Goal: Task Accomplishment & Management: Complete application form

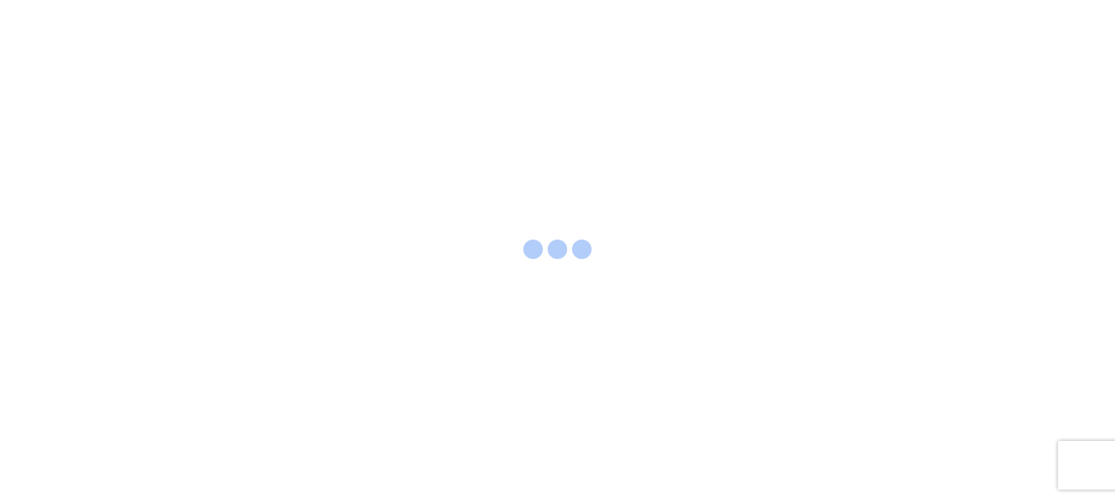
select select "FULL"
select select "LBS"
select select "IN"
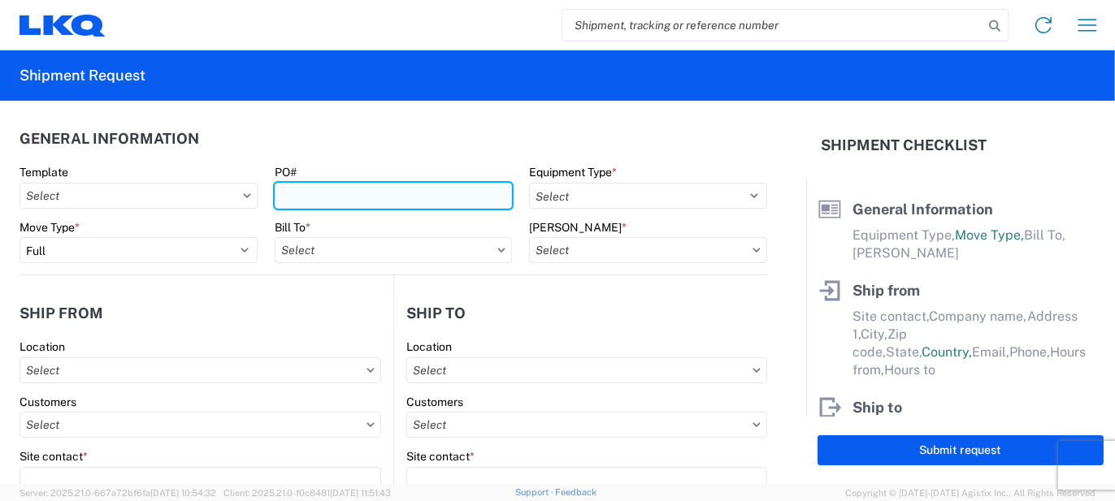
click at [406, 193] on input "PO#" at bounding box center [394, 196] width 238 height 26
type input "l"
type input "LS045468"
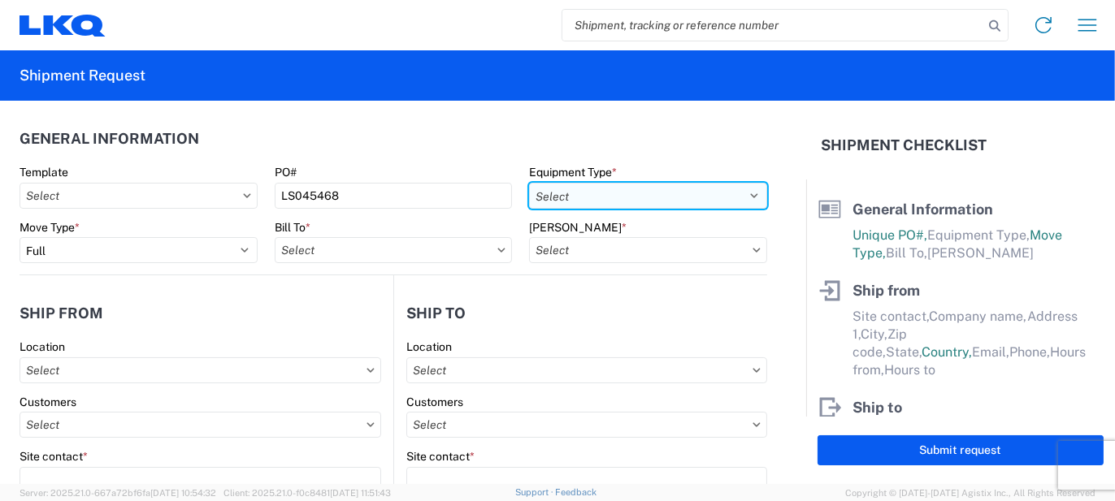
click at [588, 186] on select "Select 53’ Dry Van Flatbed Dropdeck (van) Lowboy (flatbed) Rail" at bounding box center [648, 196] width 238 height 26
select select "STDV"
click at [529, 183] on select "Select 53’ Dry Van Flatbed Dropdeck (van) Lowboy (flatbed) Rail" at bounding box center [648, 196] width 238 height 26
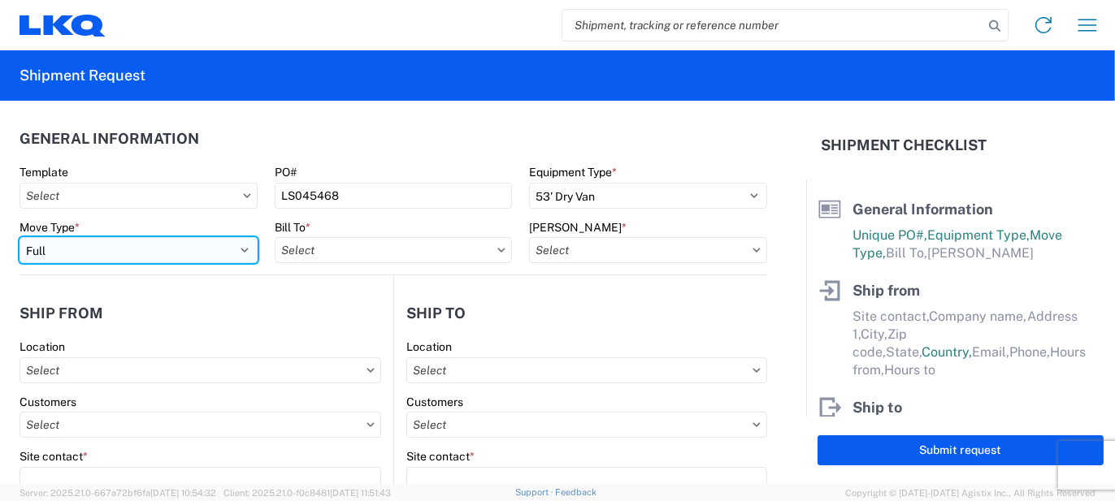
click at [234, 252] on select "Select Full Partial TL" at bounding box center [139, 250] width 238 height 26
select select "PARTIAL_TL"
click at [20, 237] on select "Select Full Partial TL" at bounding box center [139, 250] width 238 height 26
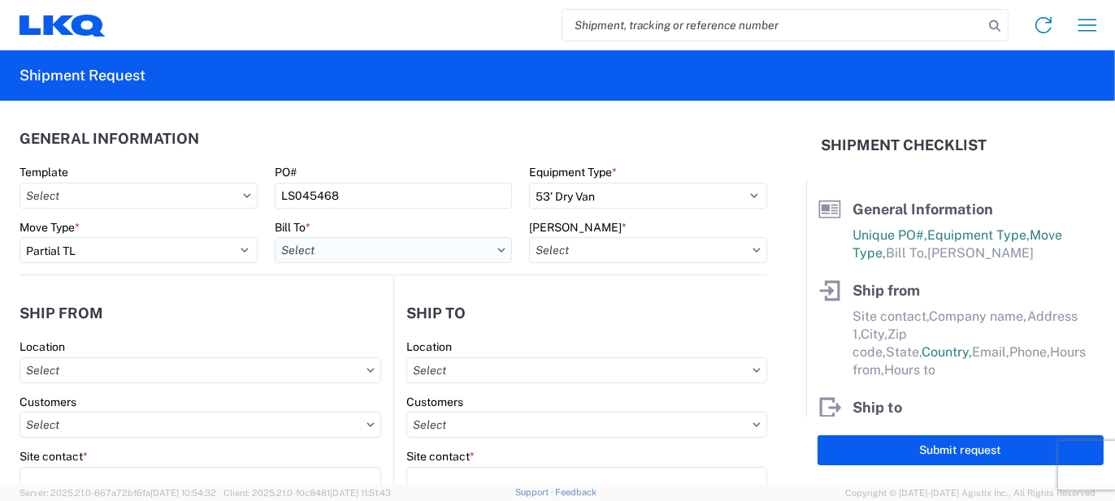
click at [359, 247] on input "text" at bounding box center [394, 250] width 238 height 26
click at [374, 296] on input at bounding box center [416, 290] width 265 height 26
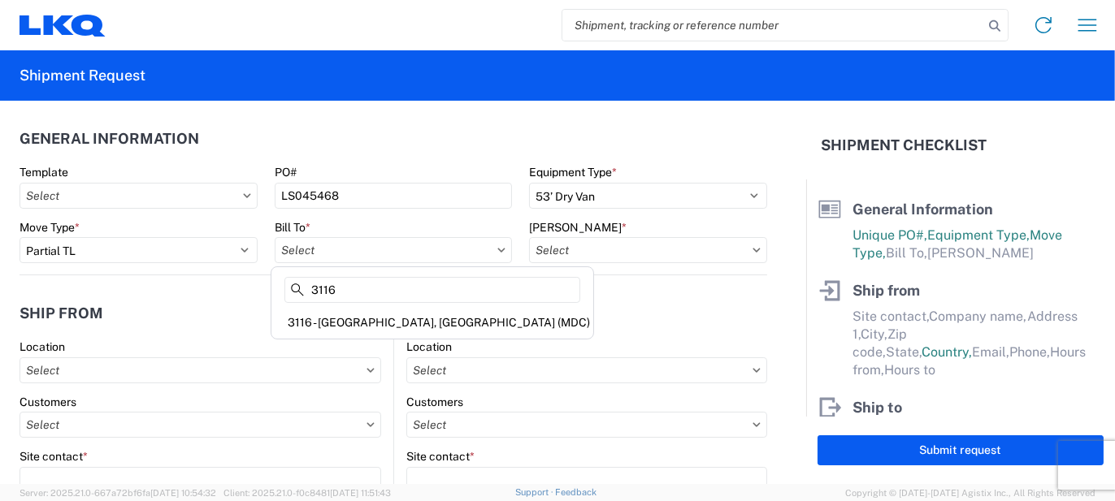
type input "3116"
click at [372, 311] on div "3116 - [GEOGRAPHIC_DATA], [GEOGRAPHIC_DATA] (MDC)" at bounding box center [432, 323] width 315 height 26
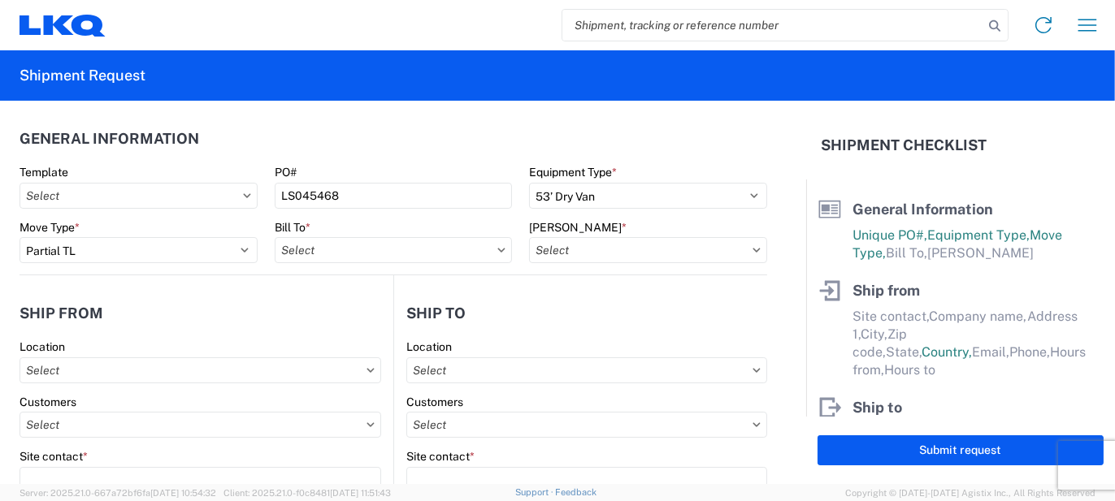
type input "3116 - [GEOGRAPHIC_DATA], [GEOGRAPHIC_DATA] (MDC)"
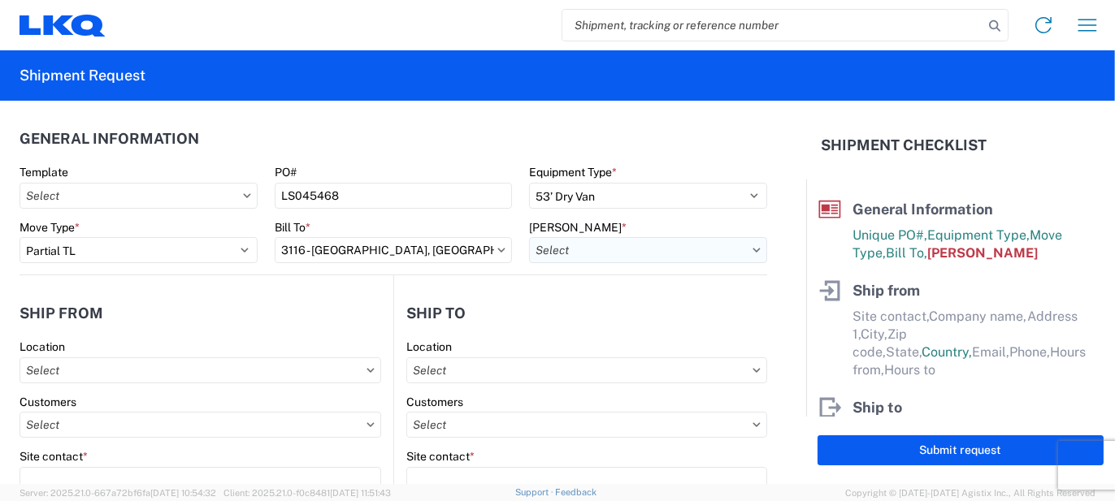
click at [561, 259] on input "text" at bounding box center [648, 250] width 238 height 26
click at [583, 285] on input at bounding box center [667, 290] width 265 height 26
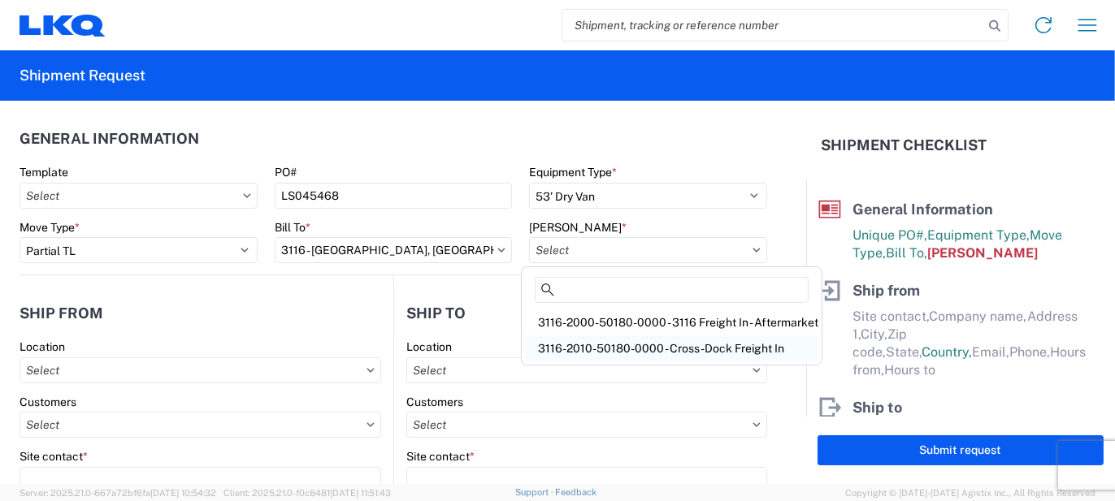
click at [611, 349] on div "3116-2010-50180-0000 - Cross-Dock Freight In" at bounding box center [671, 349] width 293 height 26
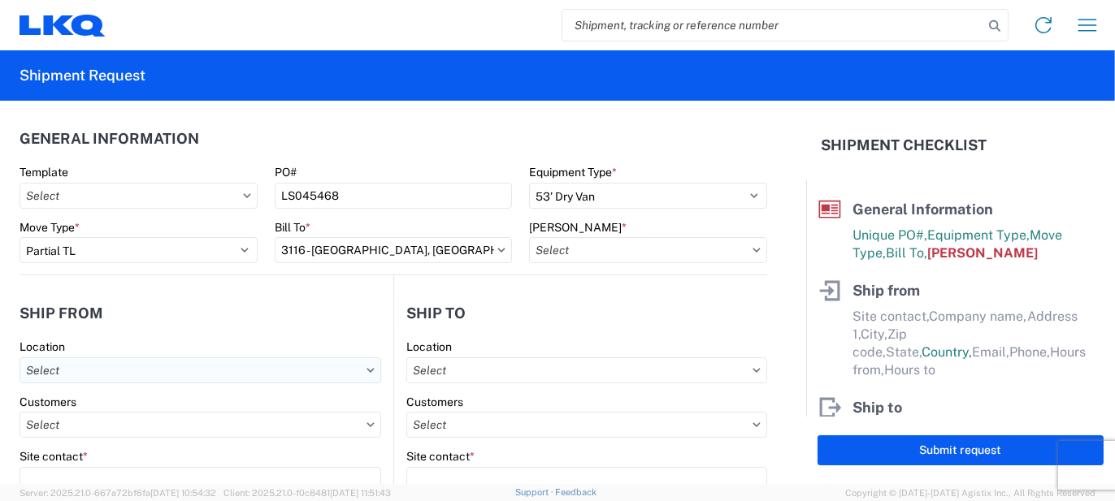
type input "3116-2010-50180-0000 - Cross-Dock Freight In"
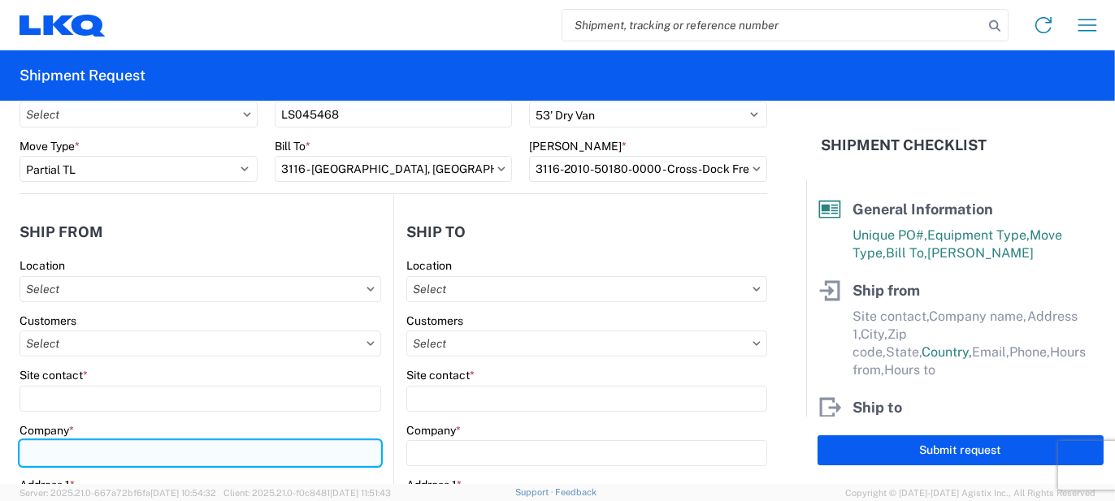
click at [90, 445] on input "Company *" at bounding box center [201, 453] width 362 height 26
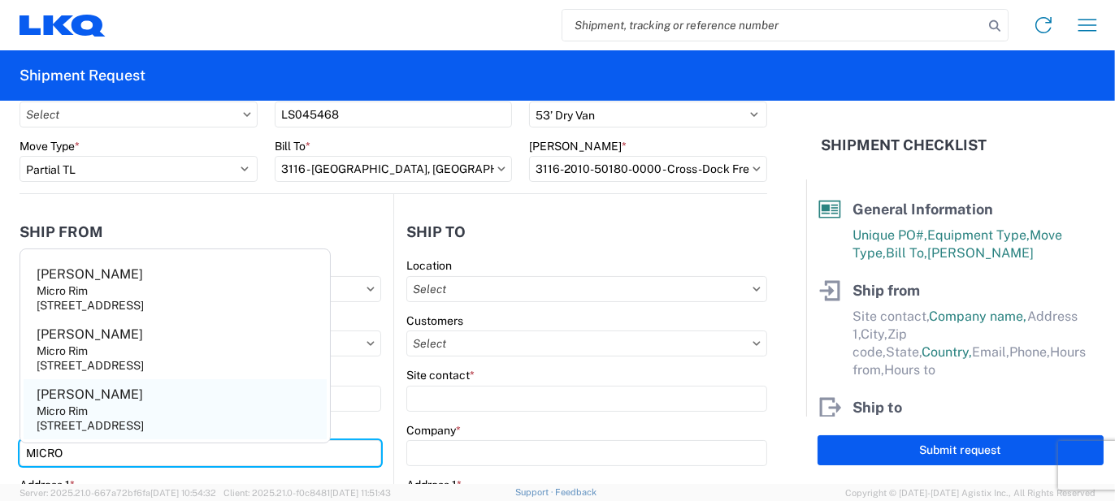
type input "MICRO"
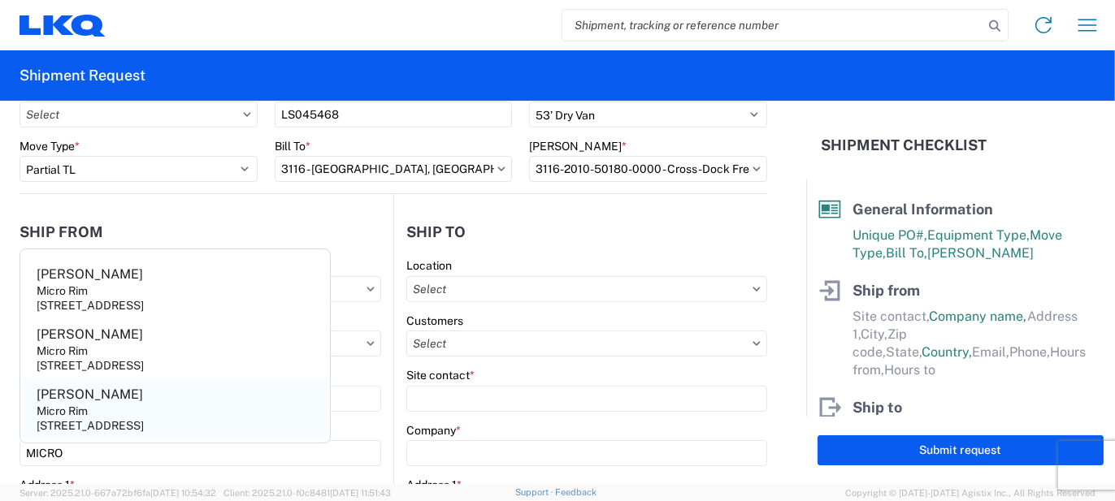
click at [100, 391] on agx-address-suggestion-item "[PERSON_NAME] Micro Rim [STREET_ADDRESS]" at bounding box center [175, 410] width 303 height 60
type input "[PERSON_NAME]"
type input "Micro Rim"
type input "12800 E. 10 Mile"
type input "[PERSON_NAME]"
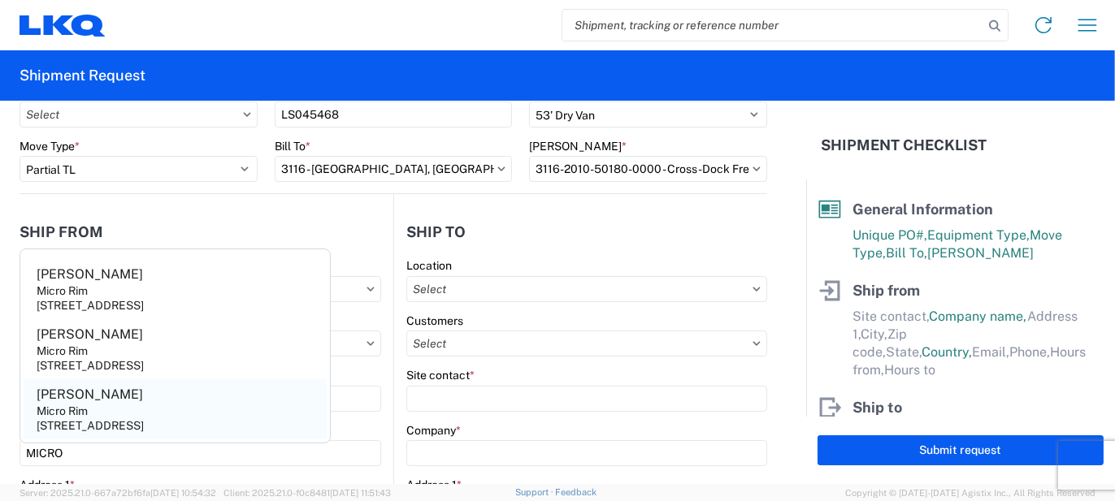
type input "48089"
select select "MI"
select select "US"
type input "[EMAIL_ADDRESS][DOMAIN_NAME]"
type input "[PHONE_NUMBER]"
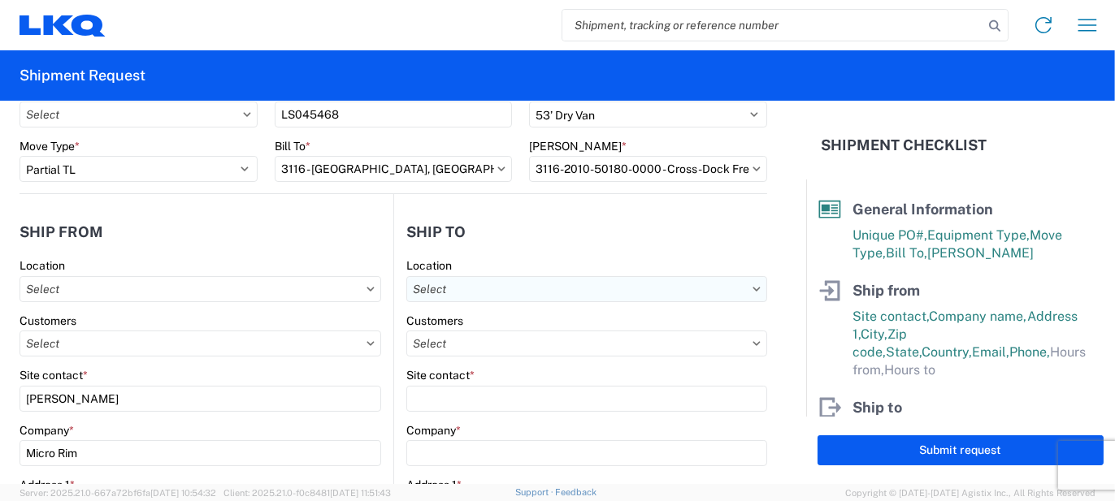
click at [493, 293] on input "text" at bounding box center [586, 289] width 361 height 26
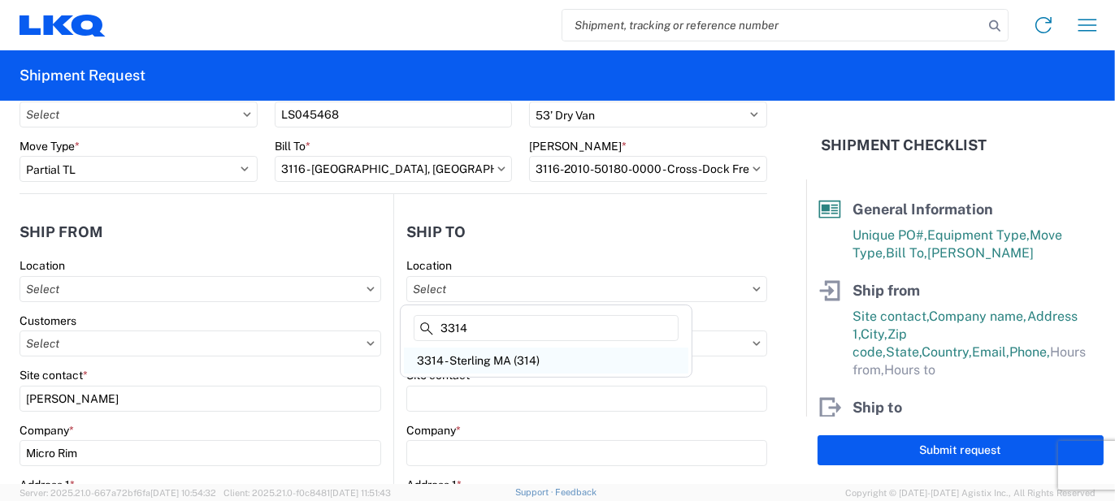
type input "3314"
click at [477, 359] on div "3314 - Sterling MA (314)" at bounding box center [546, 361] width 284 height 26
type input "3314 - Sterling MA (314)"
type input "3314 Sterling"
type input "[STREET_ADDRESS]"
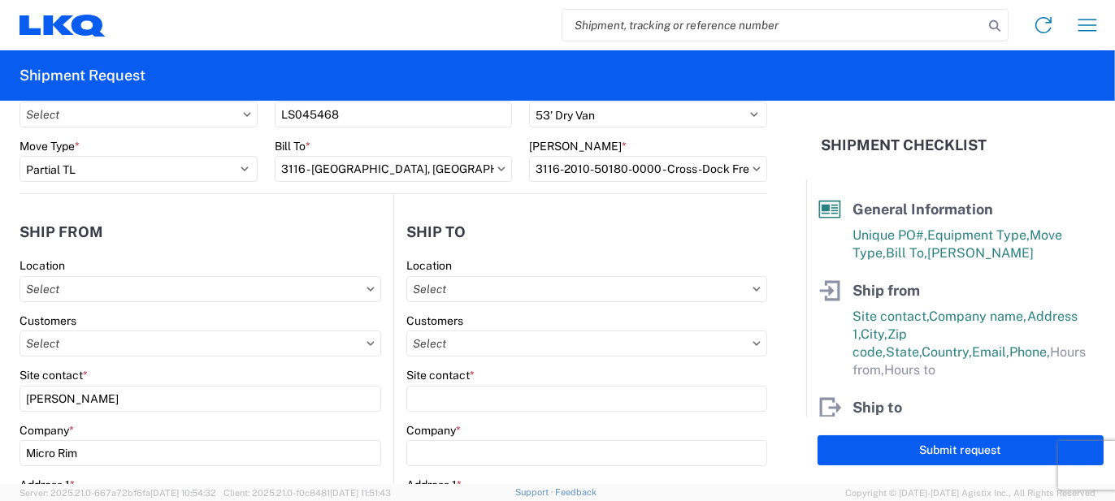
type input "Sterling"
type input "01564"
select select "US"
type input "[PHONE_NUMBER]"
type input "06:00"
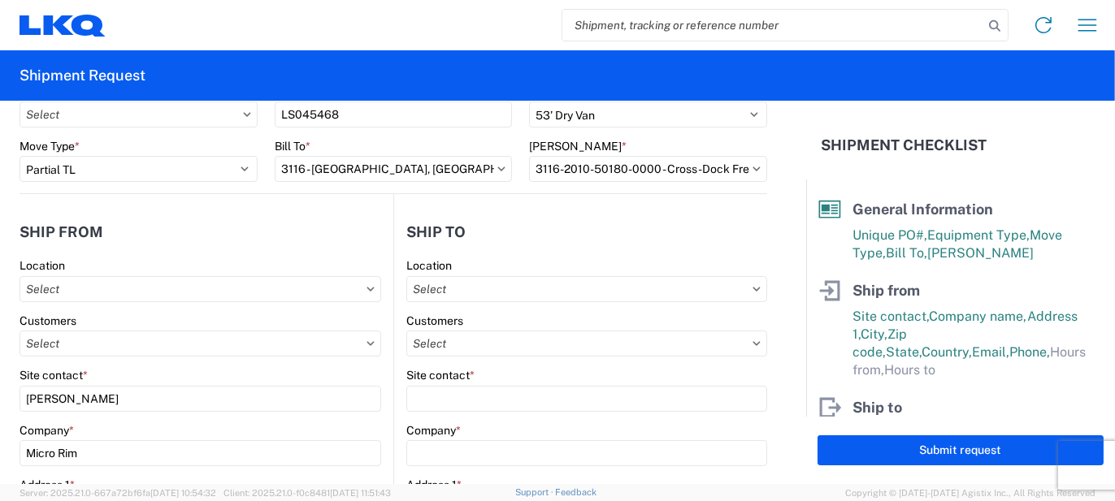
type input "22:00"
select select
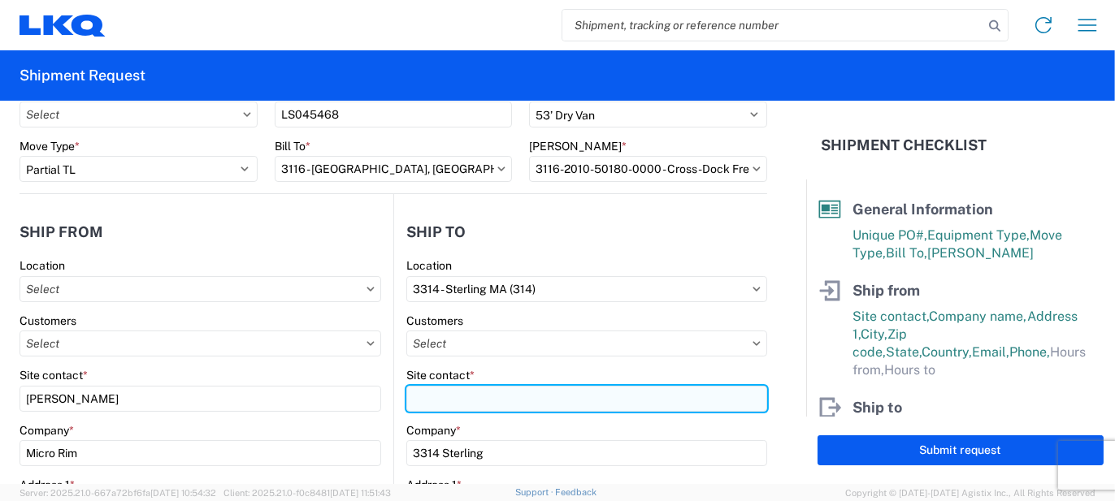
click at [445, 391] on input "Site contact *" at bounding box center [586, 399] width 361 height 26
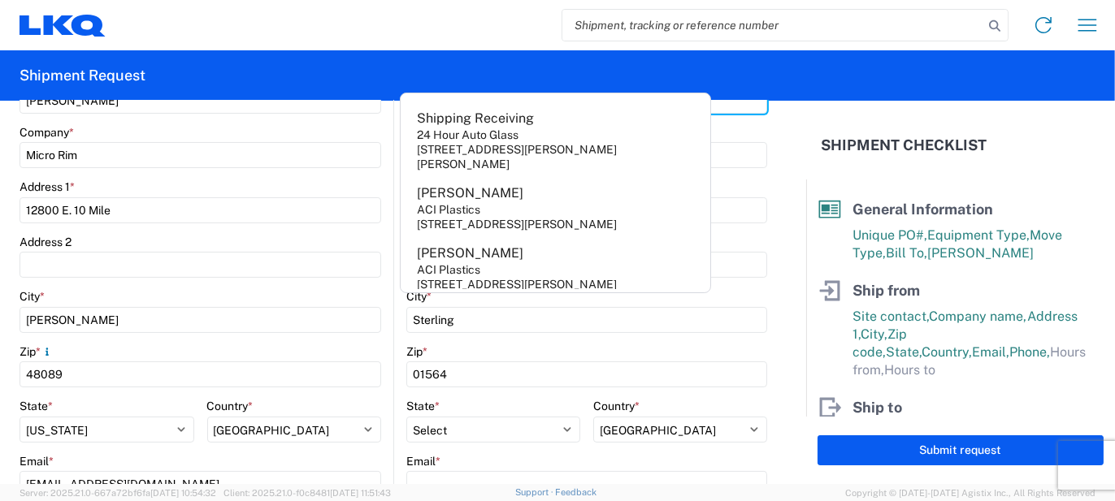
scroll to position [406, 0]
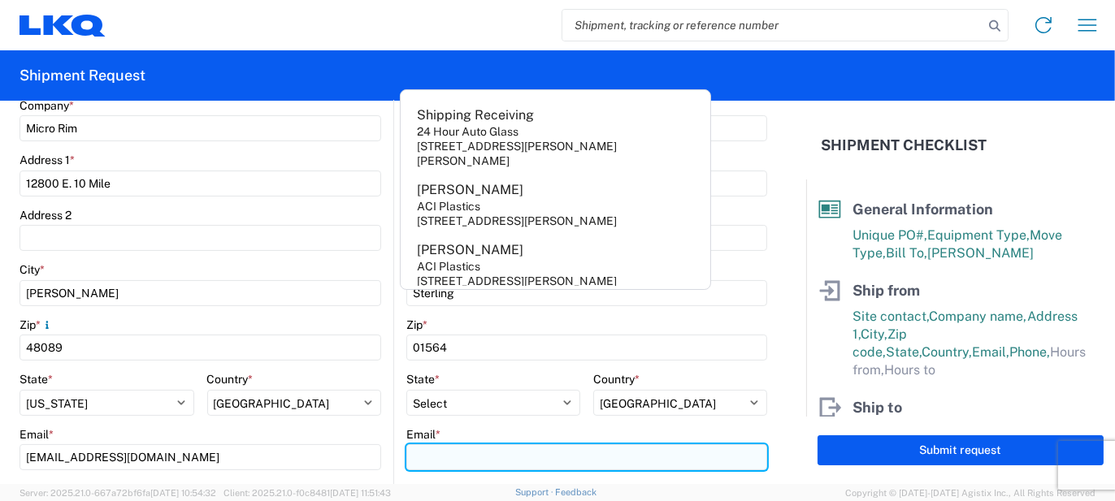
click at [451, 453] on input "Email *" at bounding box center [586, 458] width 361 height 26
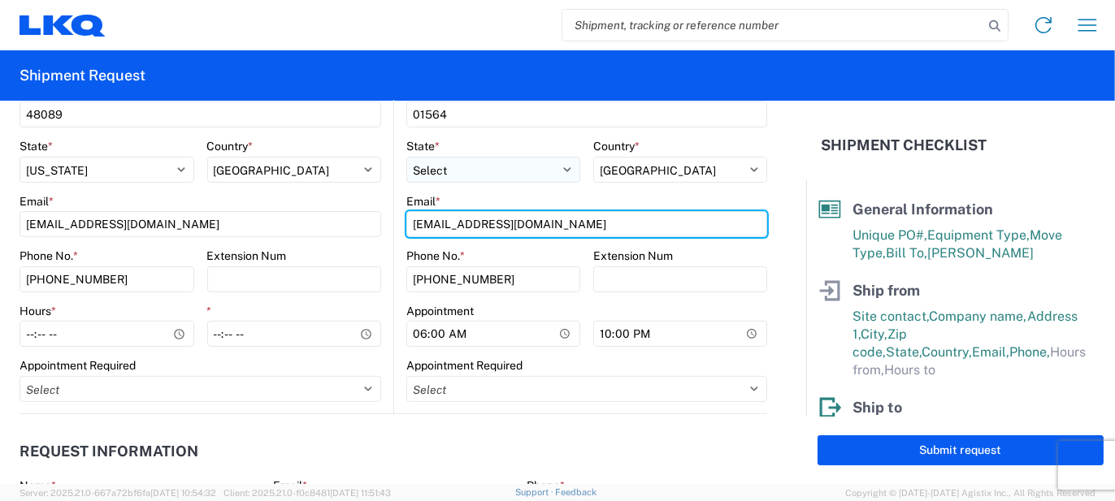
scroll to position [650, 0]
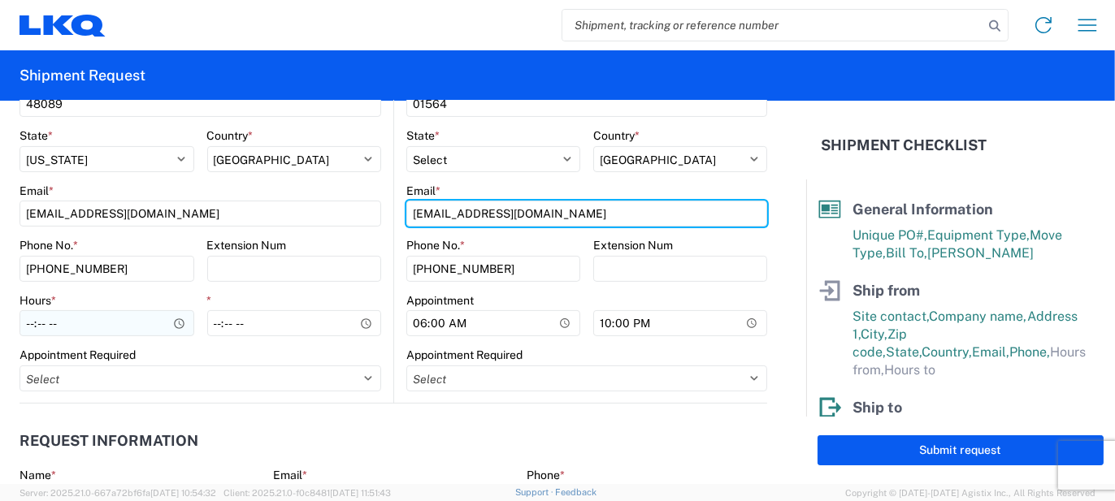
type input "[EMAIL_ADDRESS][DOMAIN_NAME]"
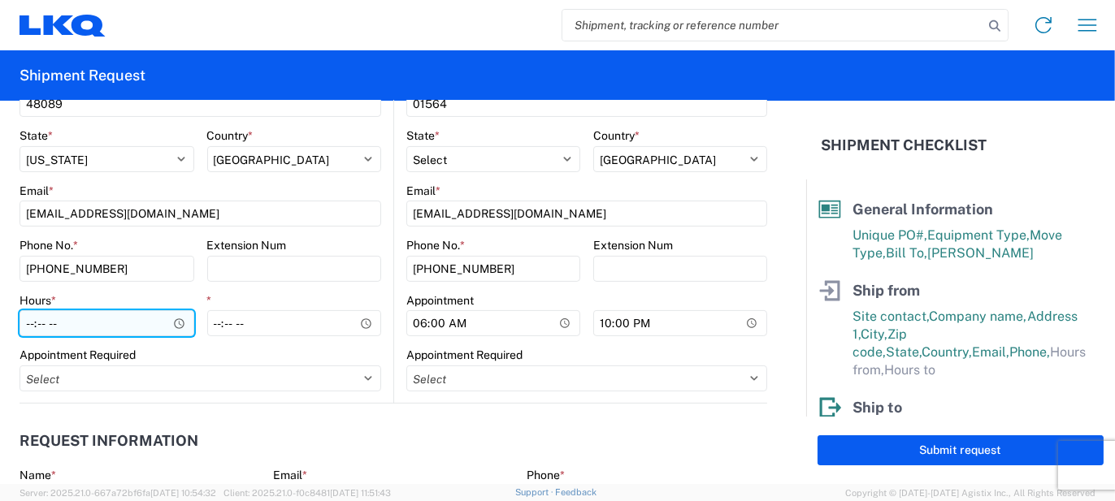
click at [125, 322] on input "Hours *" at bounding box center [107, 323] width 175 height 26
type input "07:00"
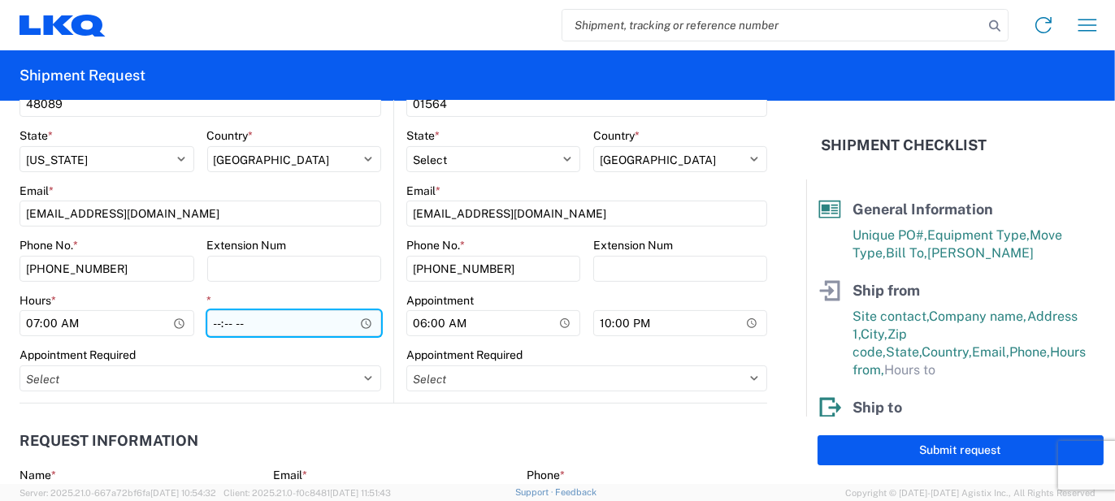
click at [210, 329] on input "*" at bounding box center [294, 323] width 175 height 26
type input "15:30"
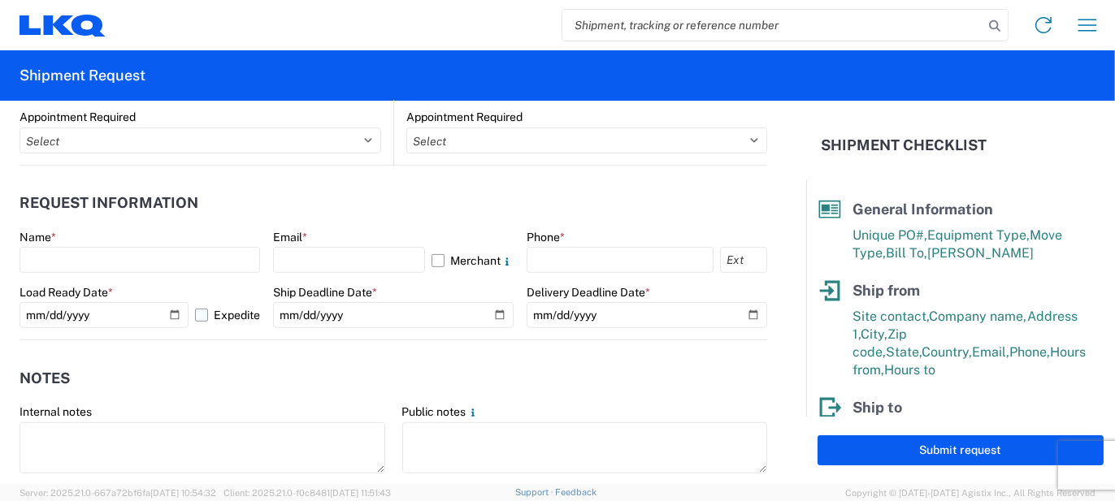
scroll to position [894, 0]
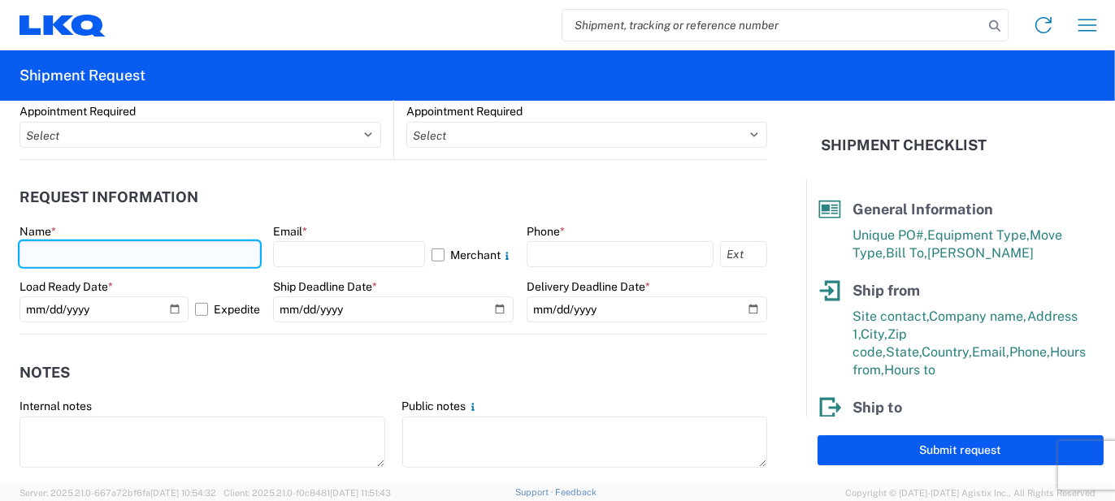
click at [215, 259] on input "text" at bounding box center [140, 254] width 241 height 26
type input "[PERSON_NAME]"
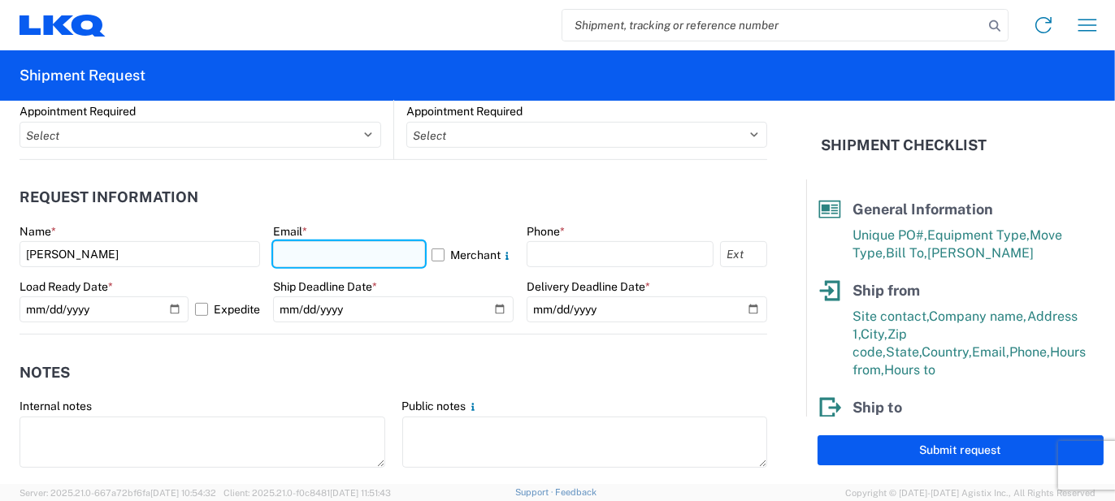
click at [305, 261] on input "text" at bounding box center [349, 254] width 152 height 26
type input "[EMAIL_ADDRESS][PERSON_NAME][DOMAIN_NAME]"
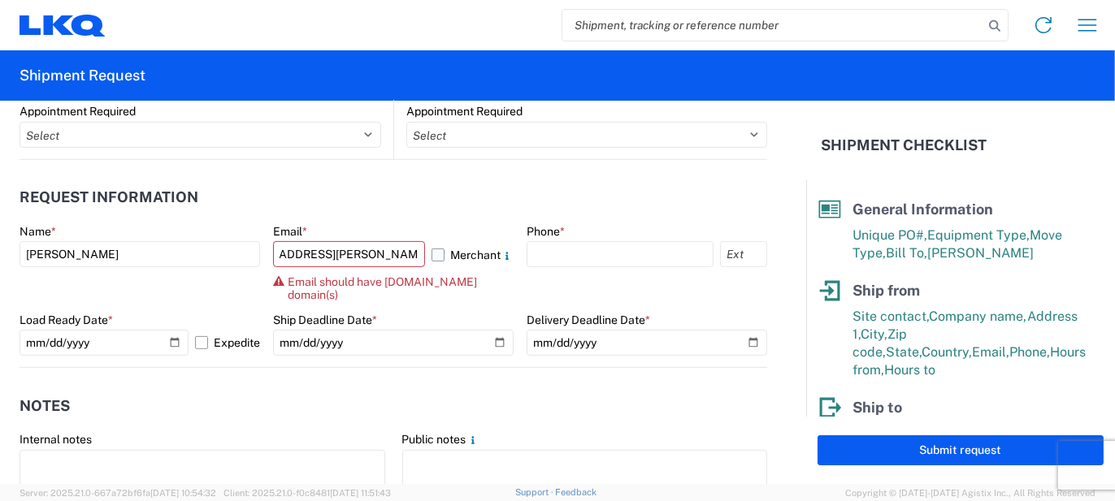
click at [440, 251] on label "Merchant" at bounding box center [473, 254] width 82 height 26
click at [0, 0] on input "Merchant" at bounding box center [0, 0] width 0 height 0
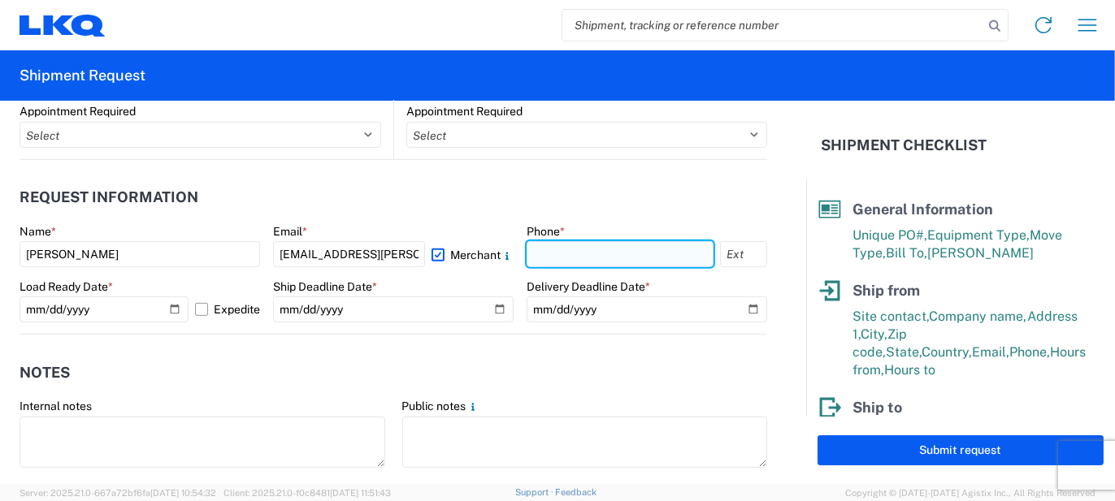
click at [557, 254] on input "text" at bounding box center [620, 254] width 187 height 26
type input "5862551686"
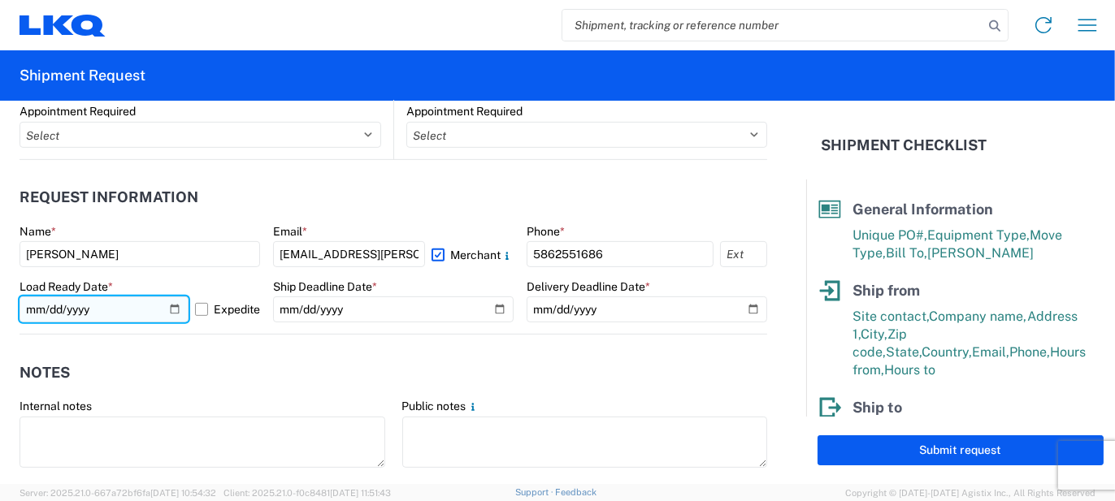
click at [163, 312] on input "[DATE]" at bounding box center [104, 310] width 169 height 26
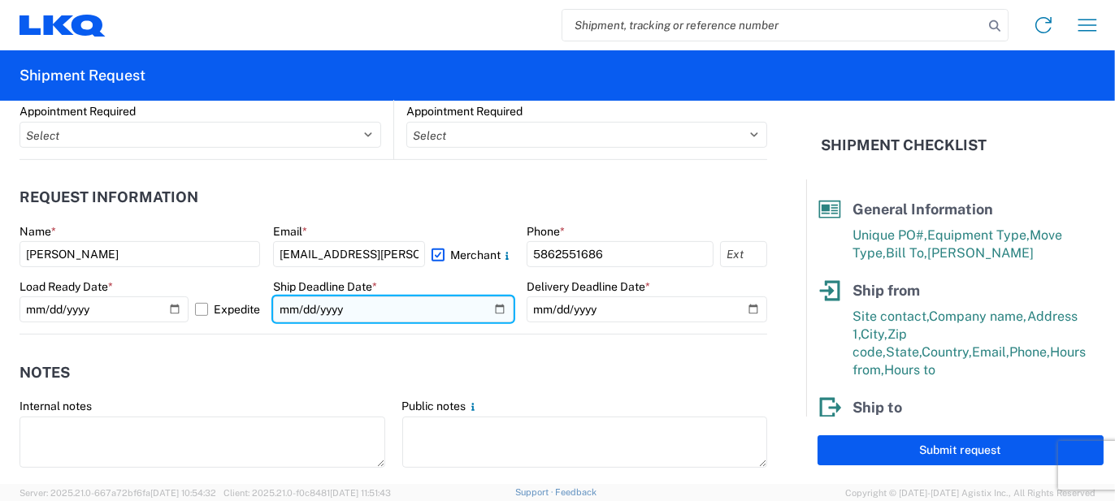
click at [496, 314] on input "date" at bounding box center [393, 310] width 241 height 26
type input "[DATE]"
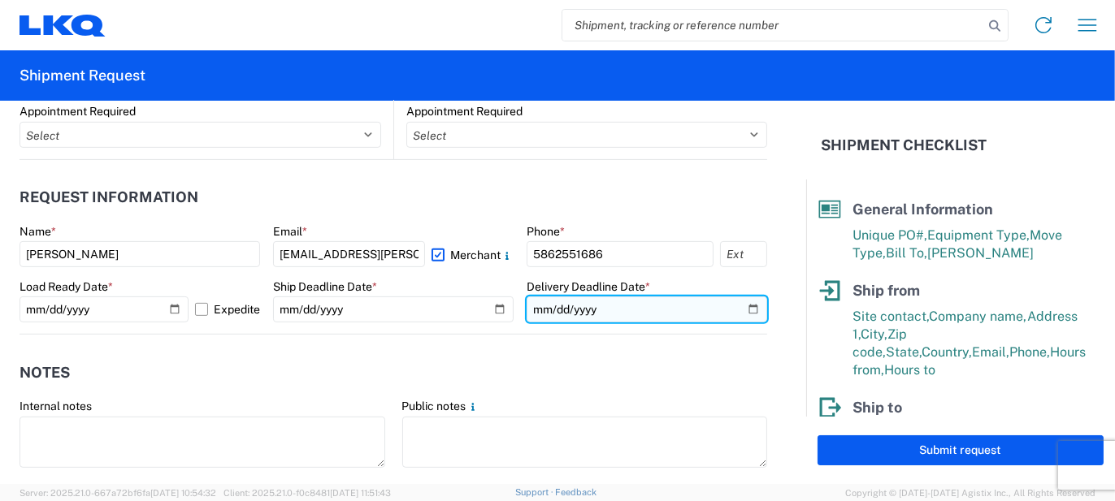
click at [741, 310] on input "date" at bounding box center [647, 310] width 241 height 26
type input "[DATE]"
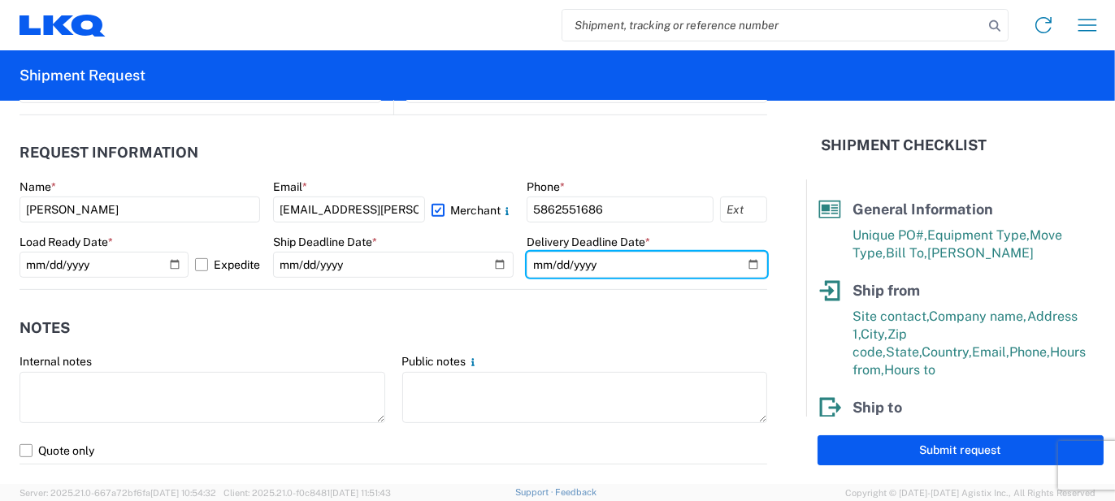
scroll to position [975, 0]
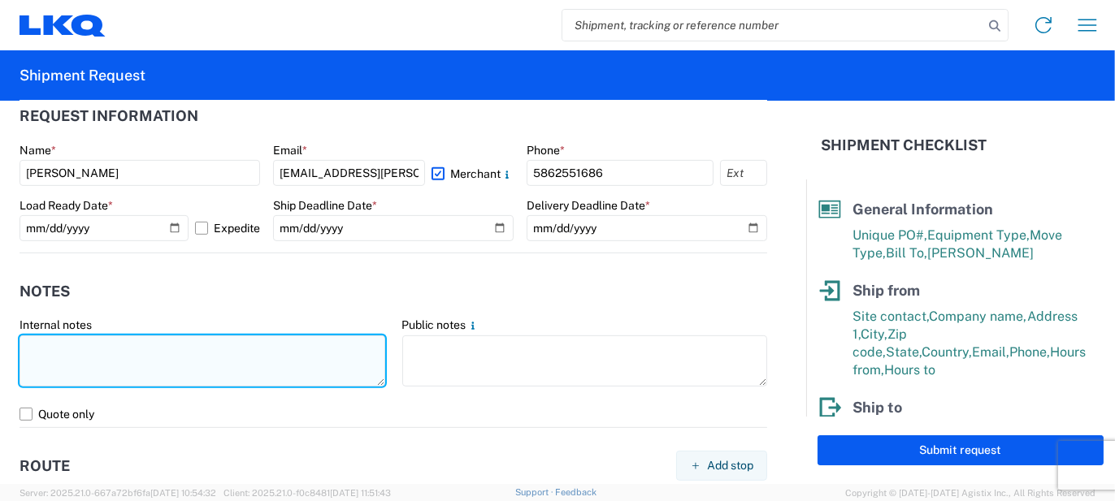
click at [124, 352] on textarea at bounding box center [203, 361] width 366 height 51
type textarea "100pcs, 23 boxes, 6 skids, 77x48x103 NEED SWING DOORS"
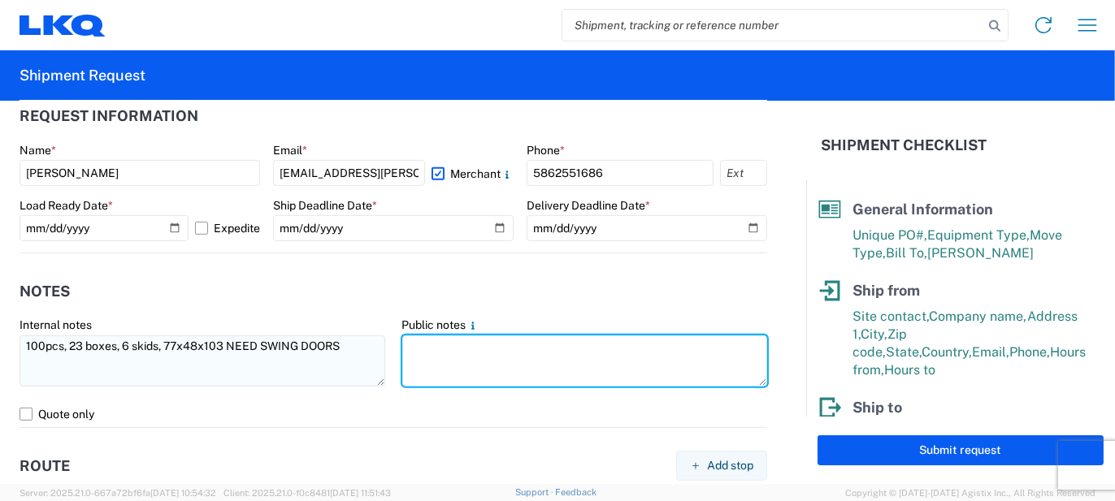
paste textarea "100pcs, 23 boxes, 6 skids, 77x48x103 NEED SWING DOORS"
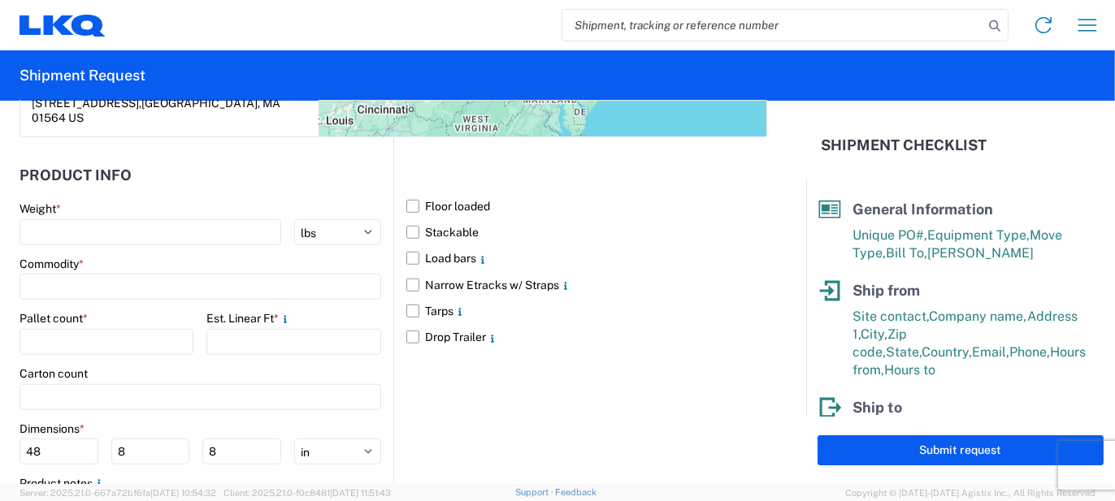
scroll to position [1625, 0]
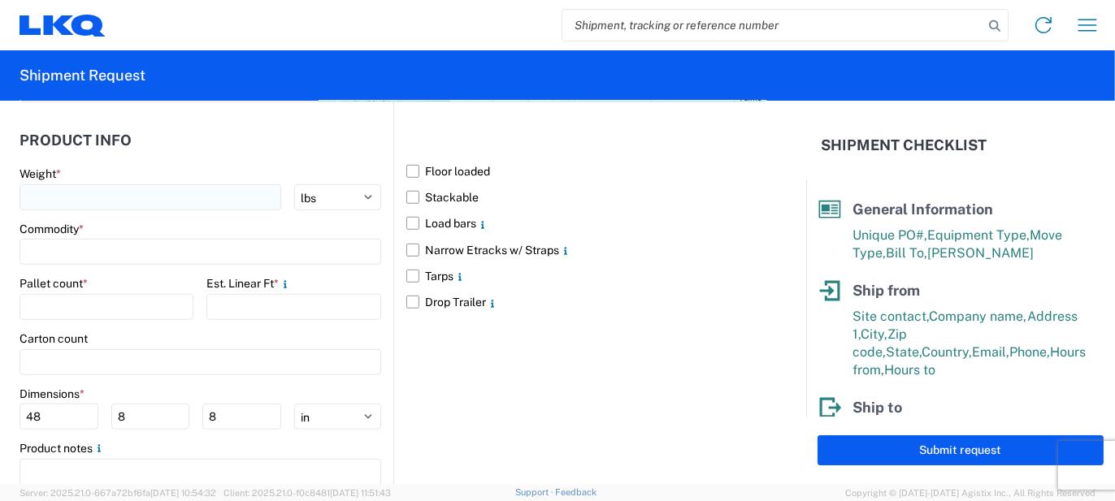
type textarea "100pcs, 23 boxes, 6 skids, 77x48x103 NEED SWING DOORS"
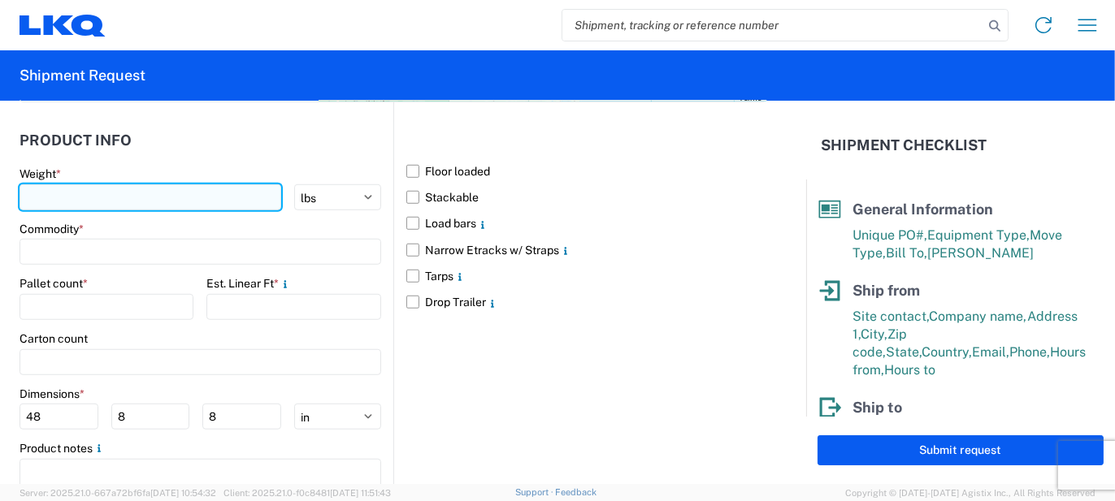
click at [119, 184] on input "number" at bounding box center [151, 197] width 262 height 26
type input "1"
type input "2400"
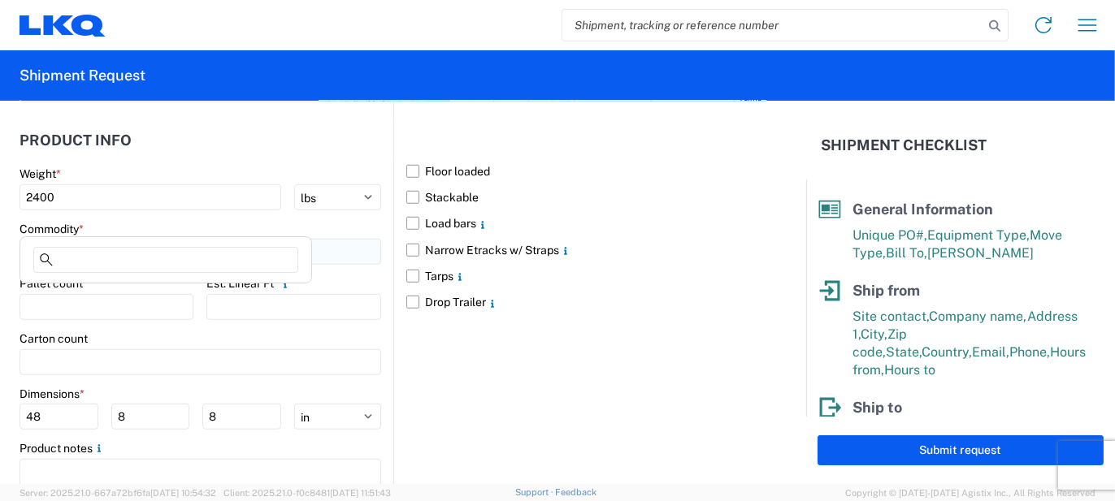
click at [136, 239] on input at bounding box center [201, 252] width 362 height 26
click at [118, 274] on div at bounding box center [166, 263] width 284 height 33
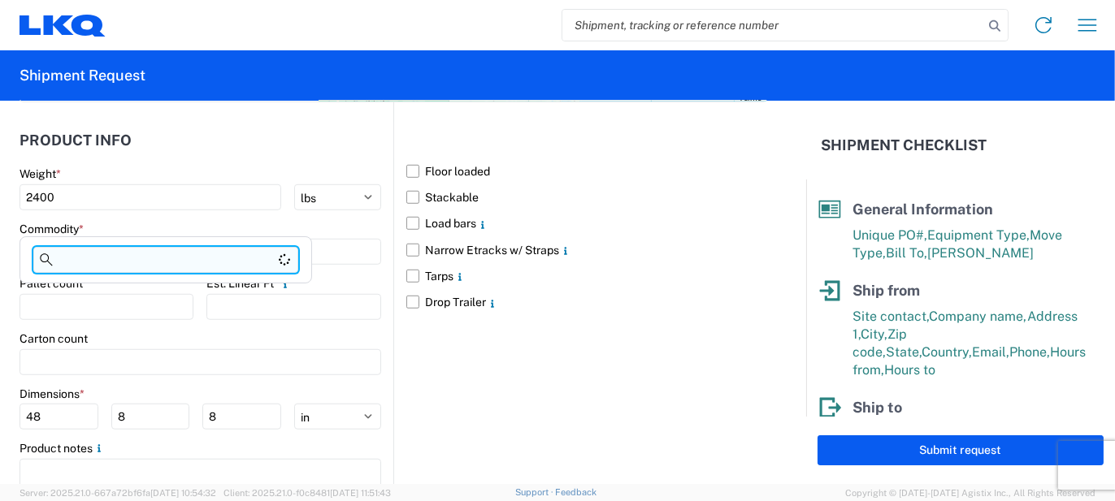
click at [117, 267] on input at bounding box center [165, 260] width 265 height 26
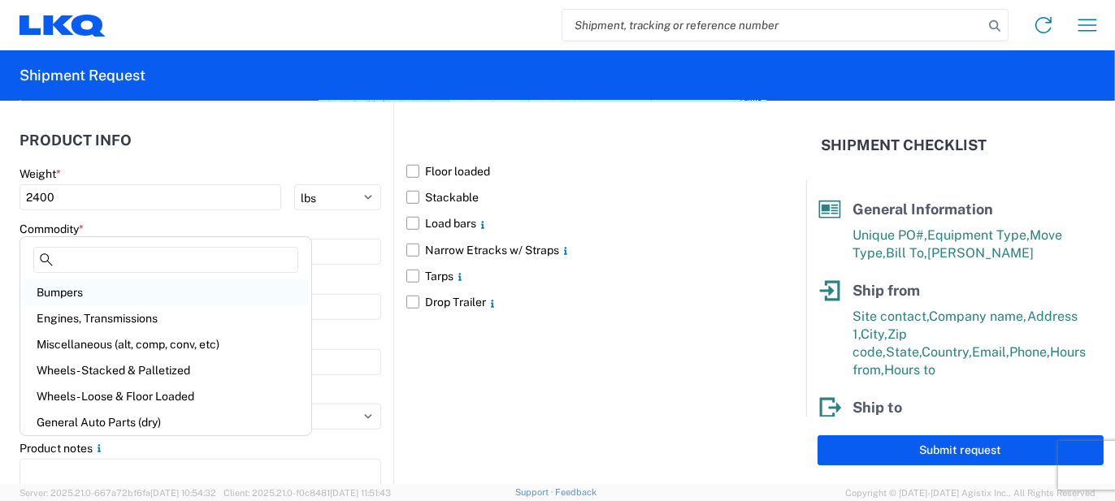
click at [71, 298] on div "Bumpers" at bounding box center [166, 293] width 284 height 26
type input "Bumpers"
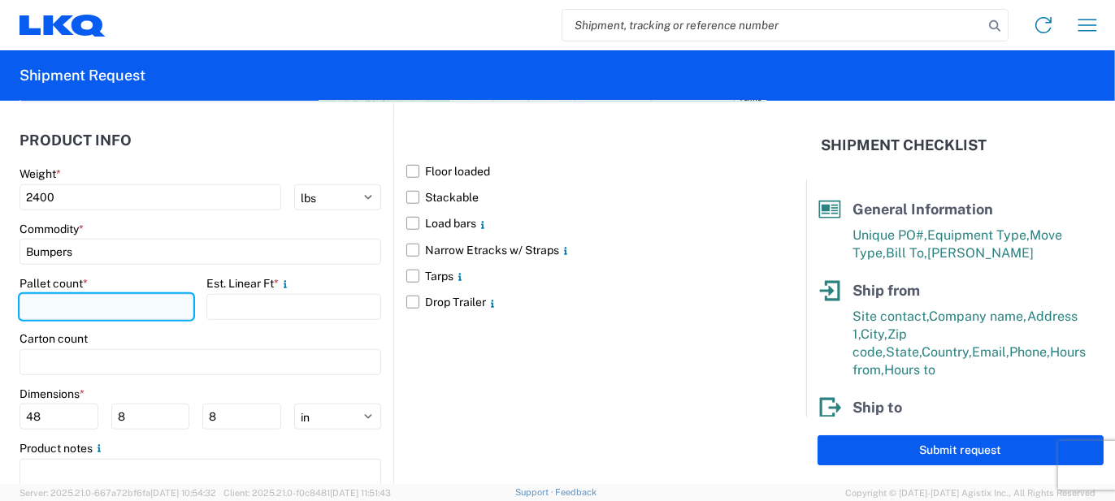
drag, startPoint x: 98, startPoint y: 280, endPoint x: 111, endPoint y: 285, distance: 13.9
click at [98, 294] on input "number" at bounding box center [107, 307] width 174 height 26
type input "6"
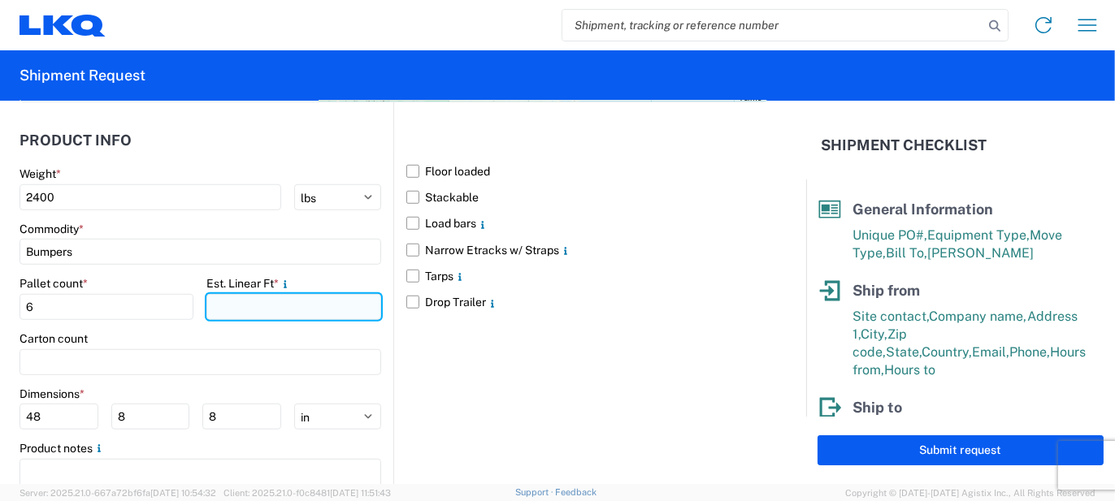
click at [249, 294] on input "number" at bounding box center [293, 307] width 174 height 26
type input "2"
type input "20"
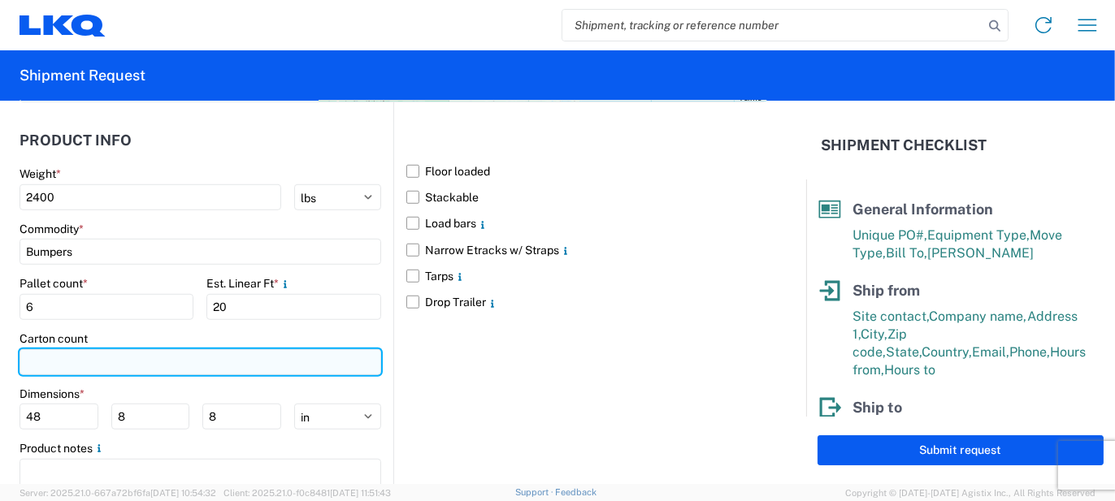
click at [152, 349] on input "number" at bounding box center [201, 362] width 362 height 26
type input "23"
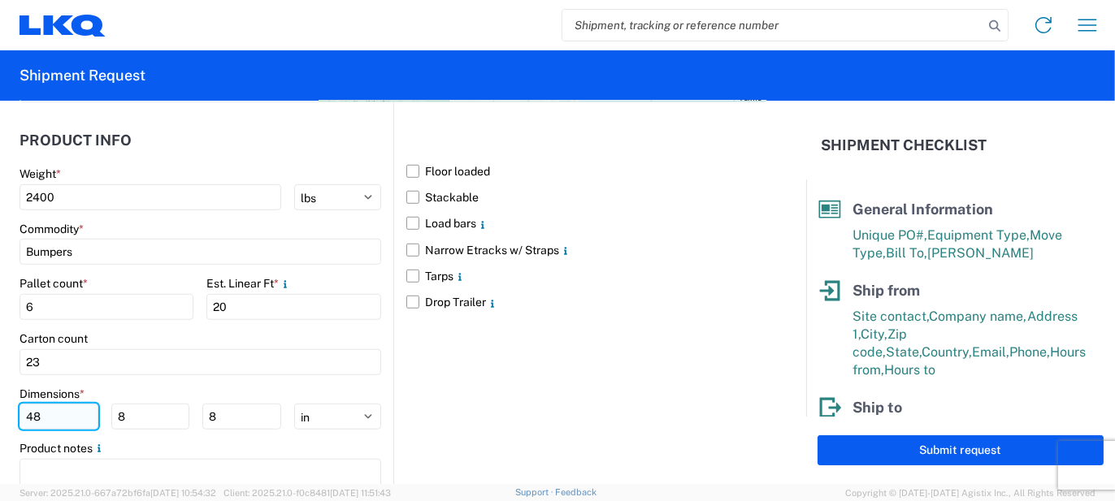
click at [87, 404] on input "48" at bounding box center [59, 417] width 79 height 26
type input "77"
click at [127, 404] on input "8" at bounding box center [150, 417] width 79 height 26
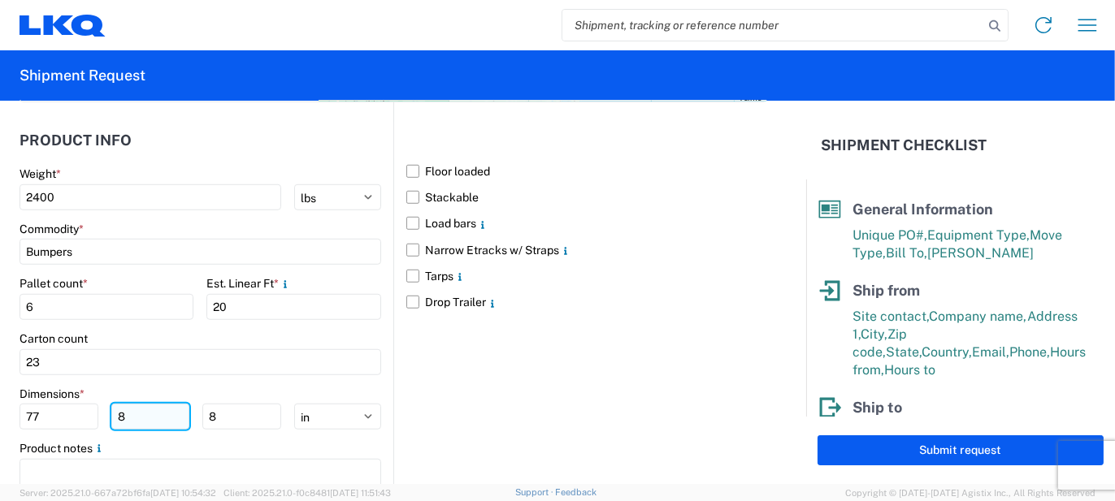
click at [127, 404] on input "8" at bounding box center [150, 417] width 79 height 26
type input "48"
click at [209, 404] on input "8" at bounding box center [241, 417] width 79 height 26
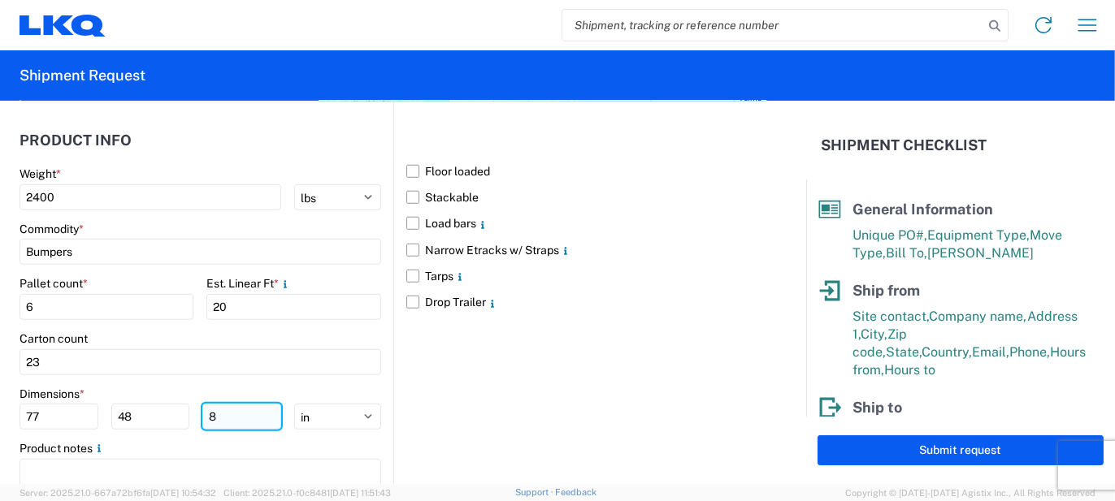
click at [209, 404] on input "8" at bounding box center [241, 417] width 79 height 26
type input "103"
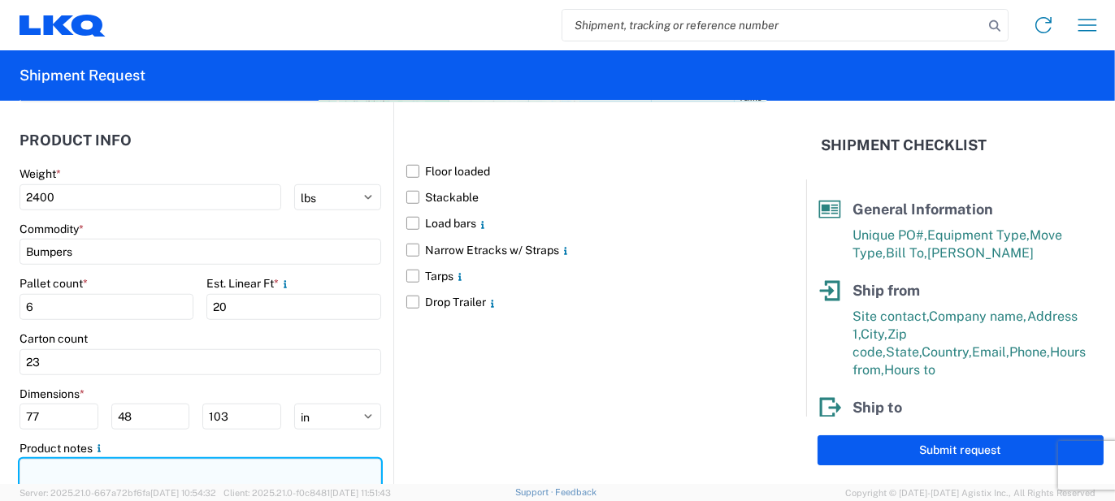
click at [161, 459] on textarea at bounding box center [201, 484] width 362 height 51
paste textarea "100pcs, 23 boxes, 6 skids, 77x48x103 NEED SWING DOORS"
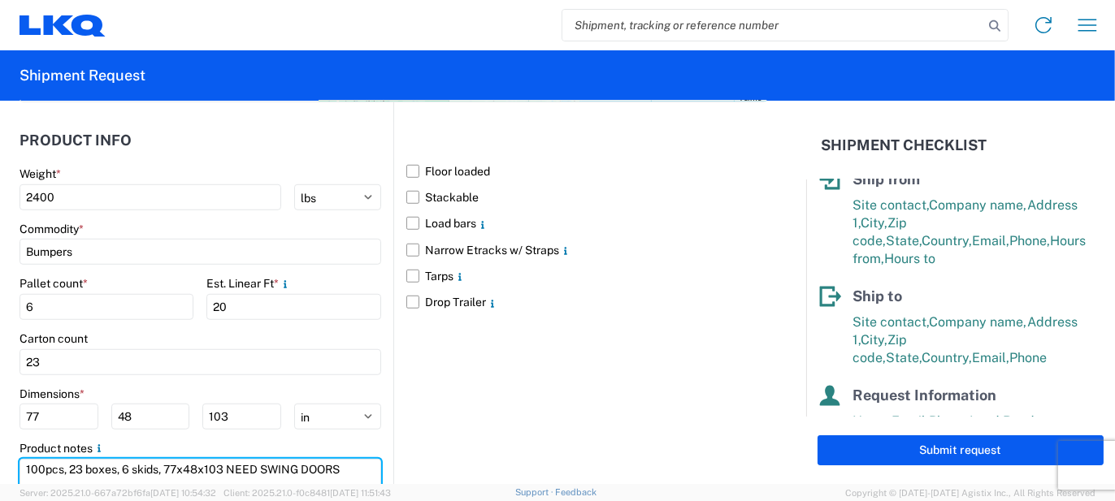
scroll to position [163, 0]
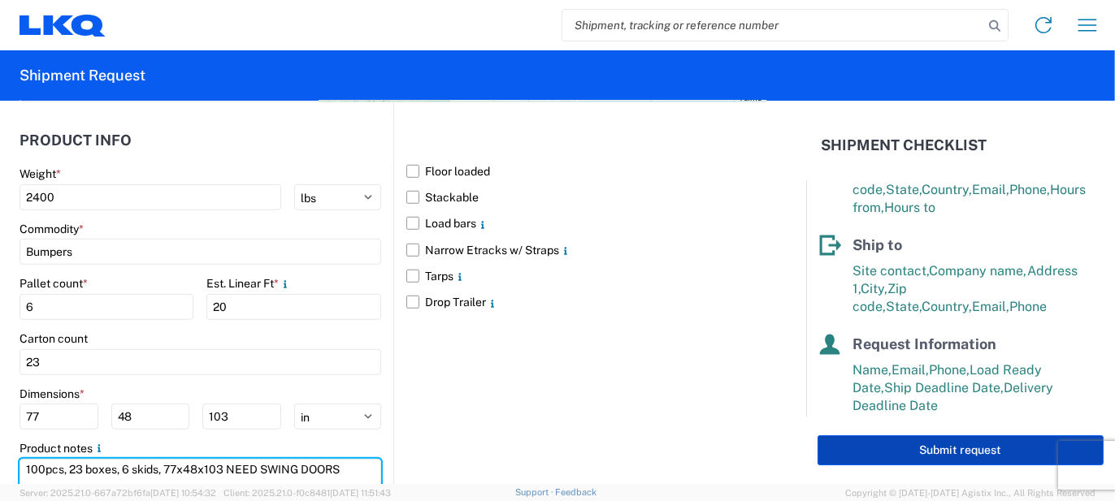
type textarea "100pcs, 23 boxes, 6 skids, 77x48x103 NEED SWING DOORS"
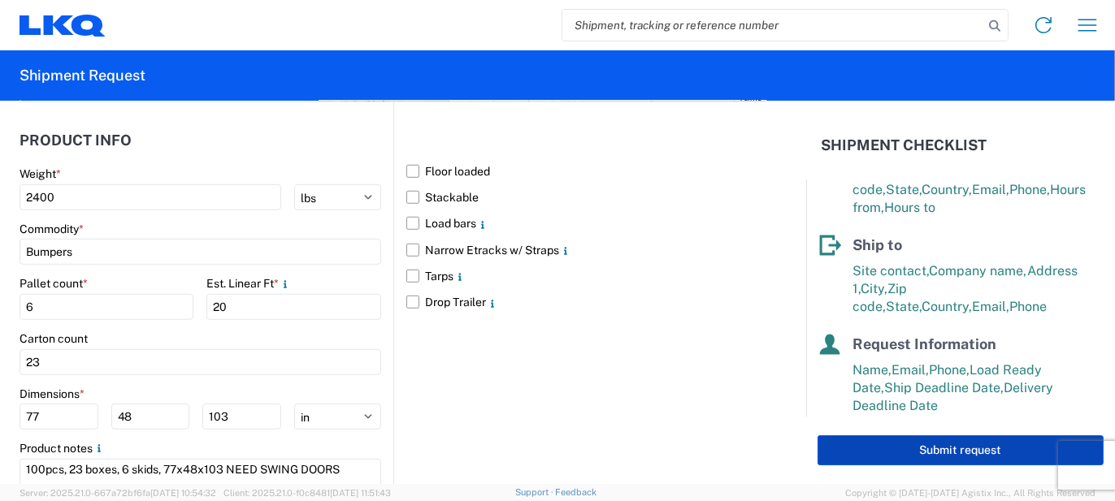
click at [875, 437] on button "Submit request" at bounding box center [961, 451] width 286 height 30
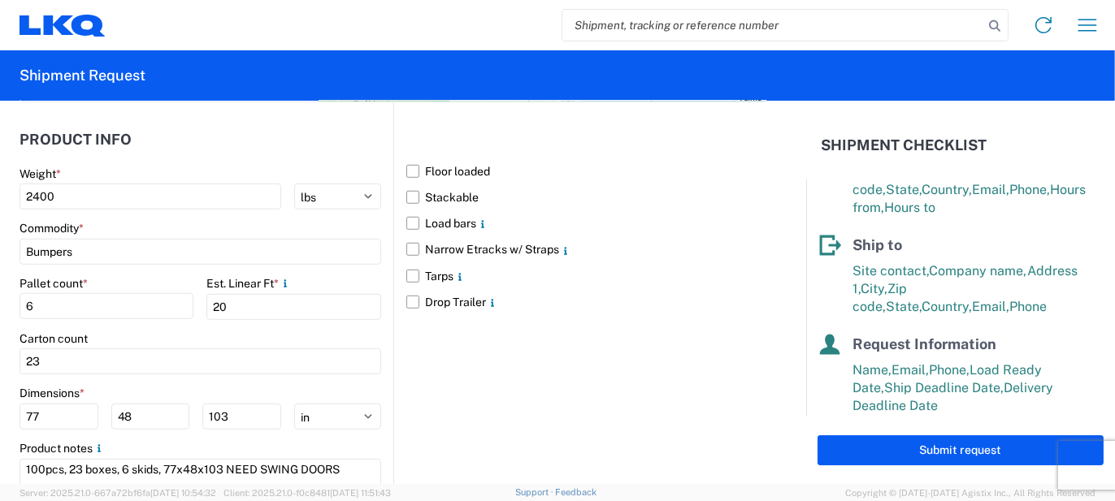
scroll to position [1624, 0]
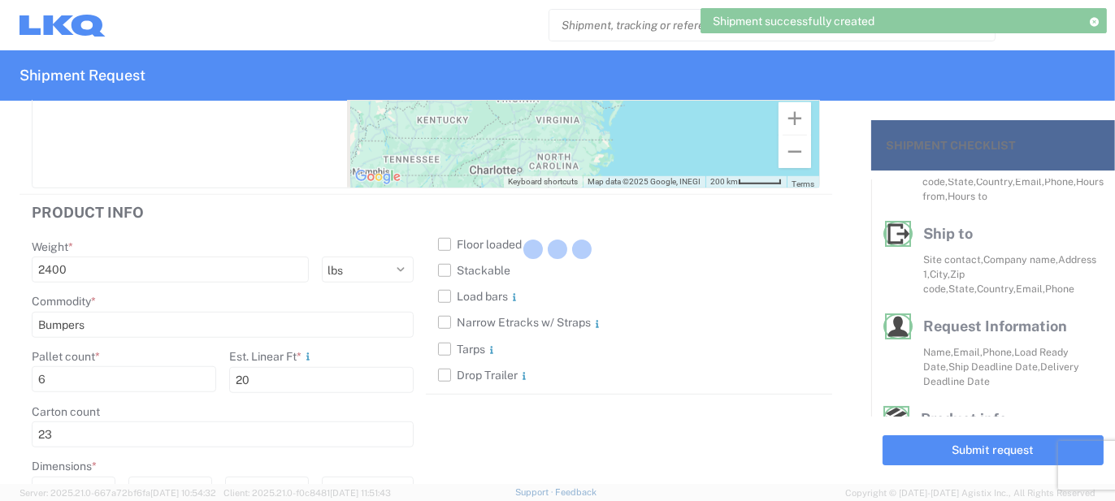
scroll to position [150, 0]
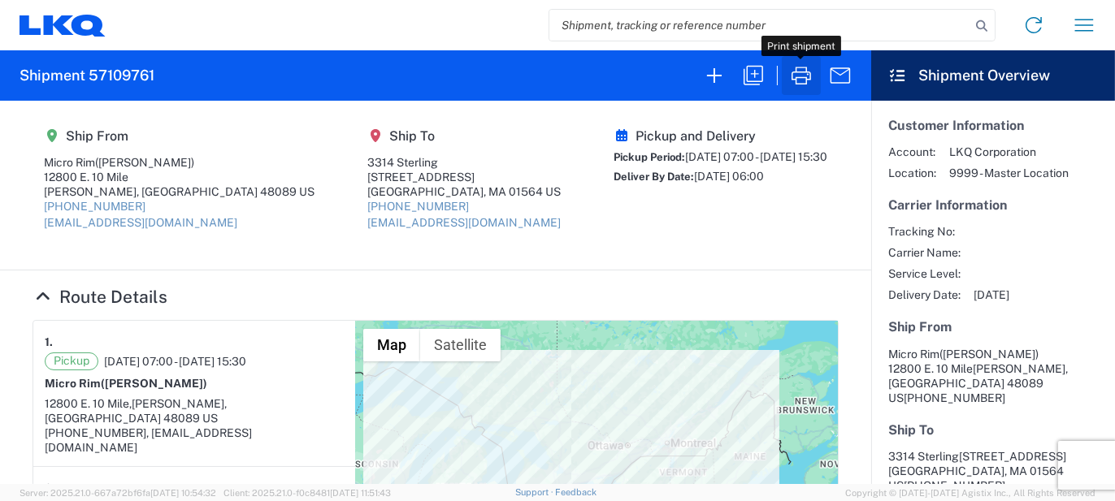
click at [805, 80] on icon "button" at bounding box center [801, 76] width 26 height 26
